Goal: Find specific page/section: Find specific page/section

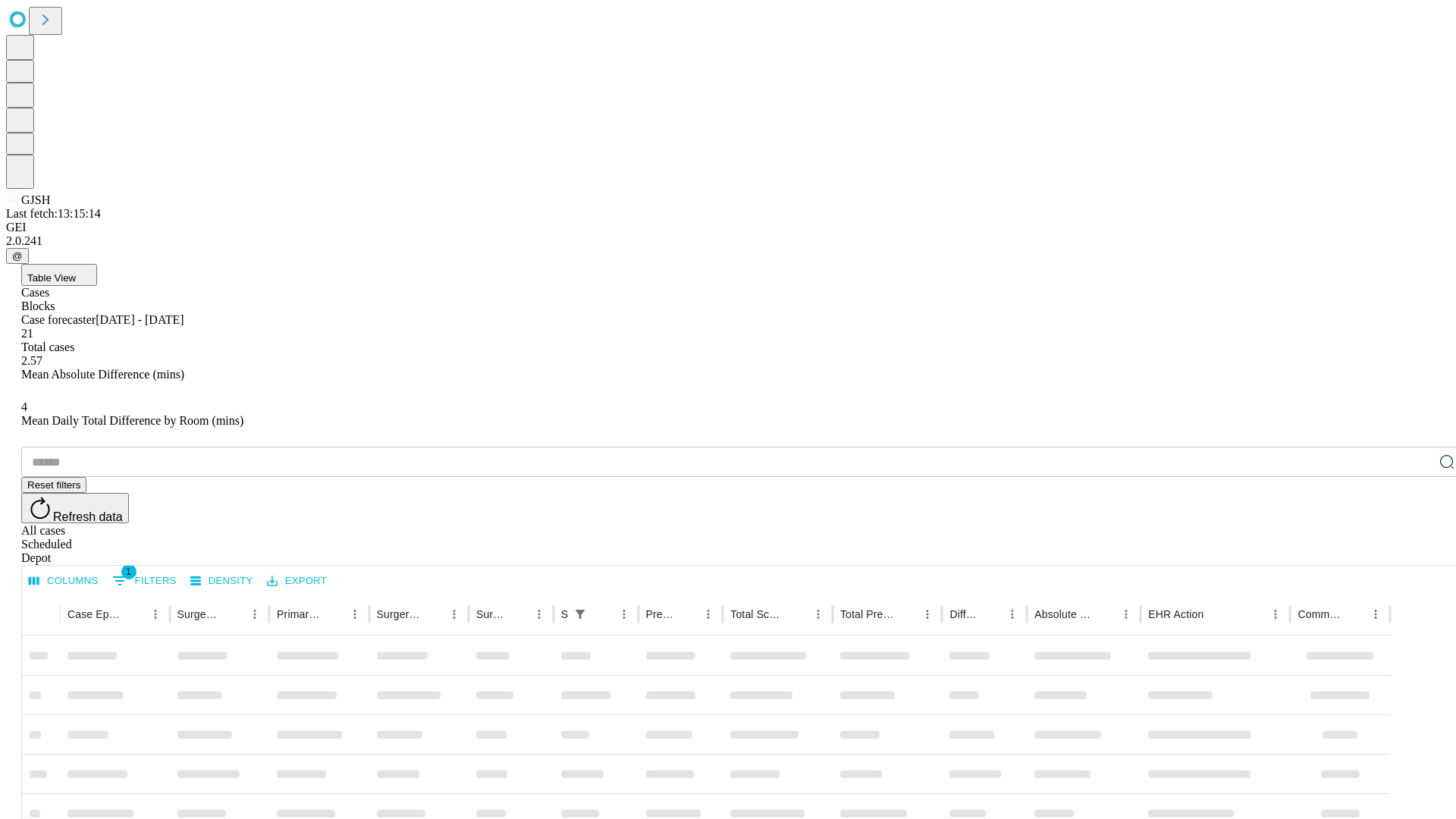
click at [1417, 551] on div "Depot" at bounding box center [744, 557] width 1444 height 13
